Goal: Find specific page/section: Find specific page/section

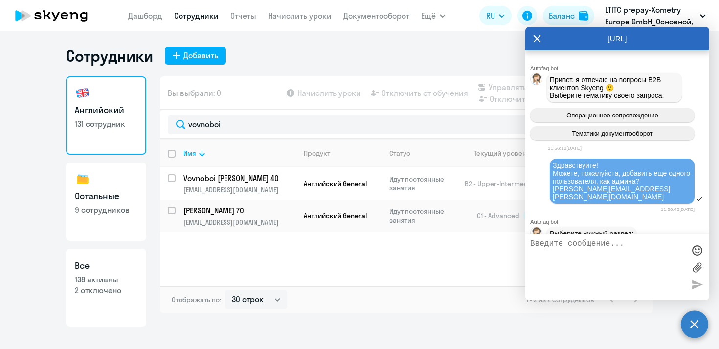
select select "30"
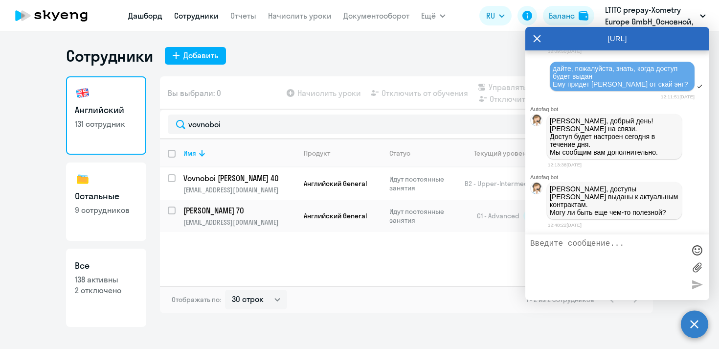
click at [153, 17] on link "Дашборд" at bounding box center [145, 16] width 34 height 10
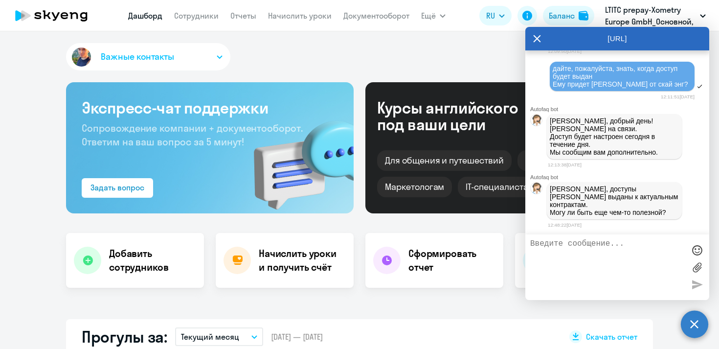
select select "30"
click at [594, 251] on textarea at bounding box center [608, 267] width 155 height 56
type textarea ","
type textarea "большое спасибо! это пока все"
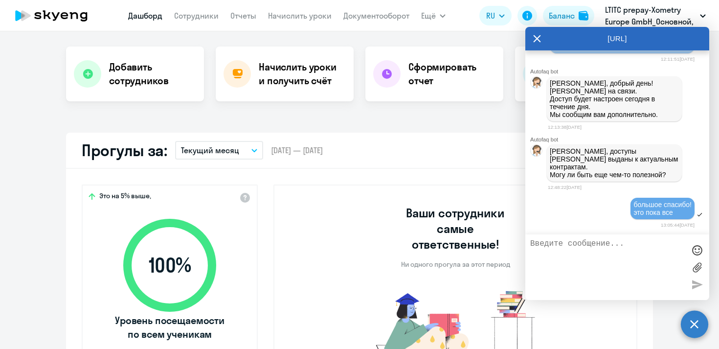
scroll to position [226, 0]
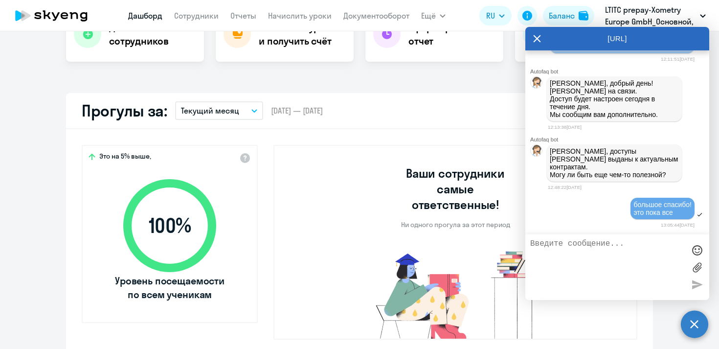
click at [540, 40] on icon at bounding box center [537, 38] width 8 height 23
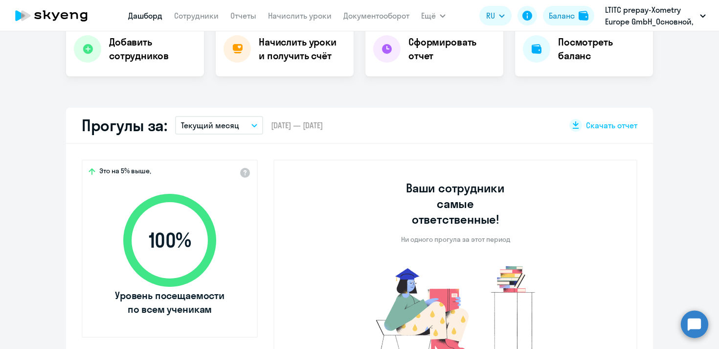
scroll to position [211, 0]
click at [244, 132] on button "Текущий месяц" at bounding box center [219, 125] width 88 height 19
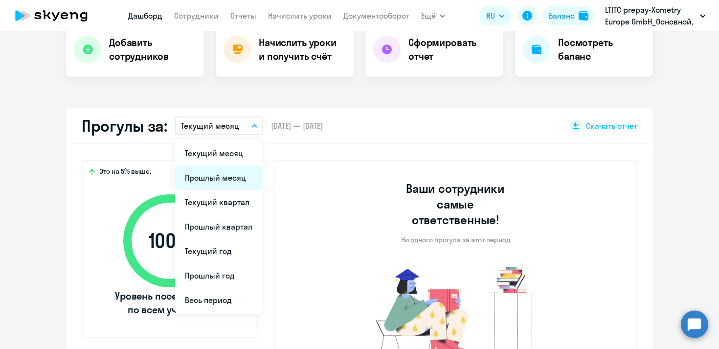
click at [222, 177] on li "Прошлый месяц" at bounding box center [218, 177] width 87 height 24
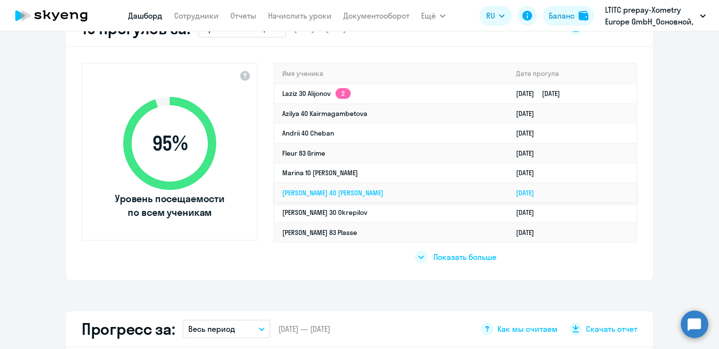
scroll to position [0, 0]
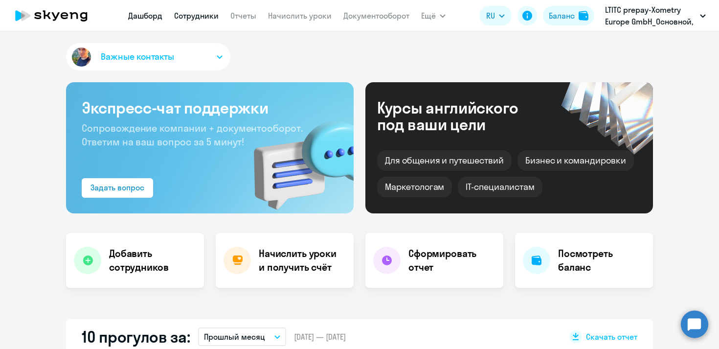
click at [193, 14] on link "Сотрудники" at bounding box center [196, 16] width 45 height 10
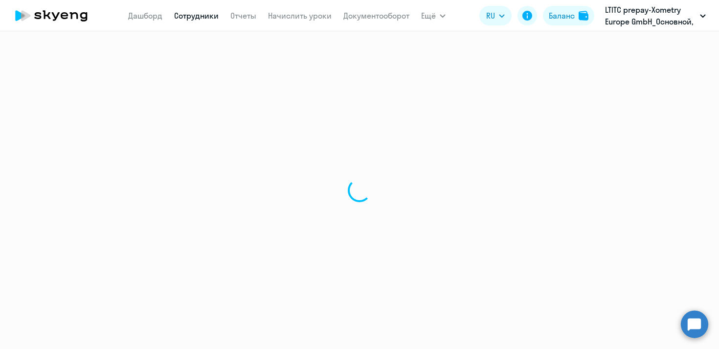
select select "30"
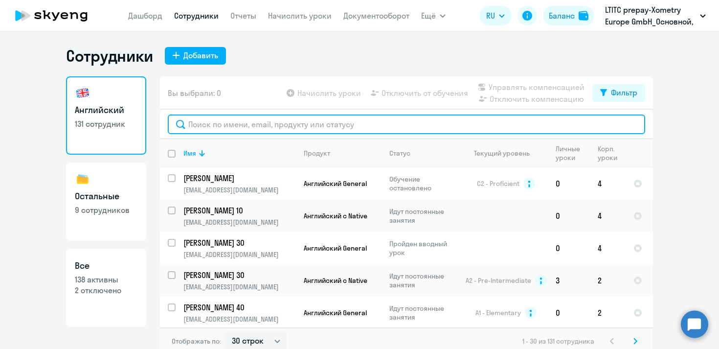
click at [226, 120] on input "text" at bounding box center [407, 125] width 478 height 20
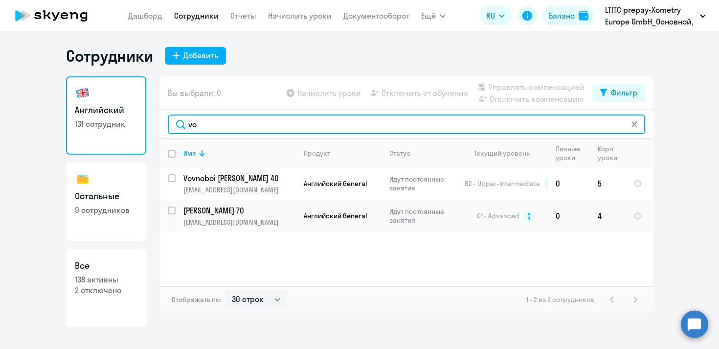
type input "v"
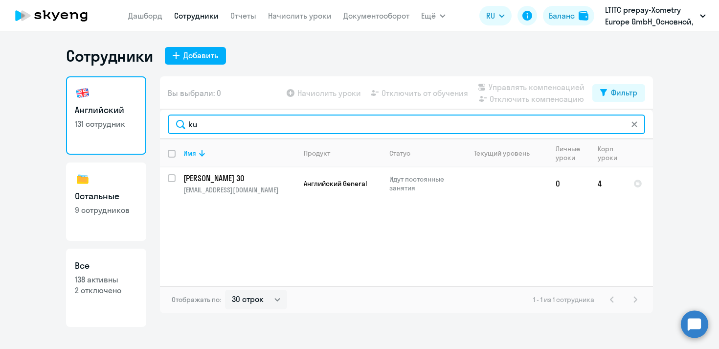
type input "k"
